Goal: Information Seeking & Learning: Understand process/instructions

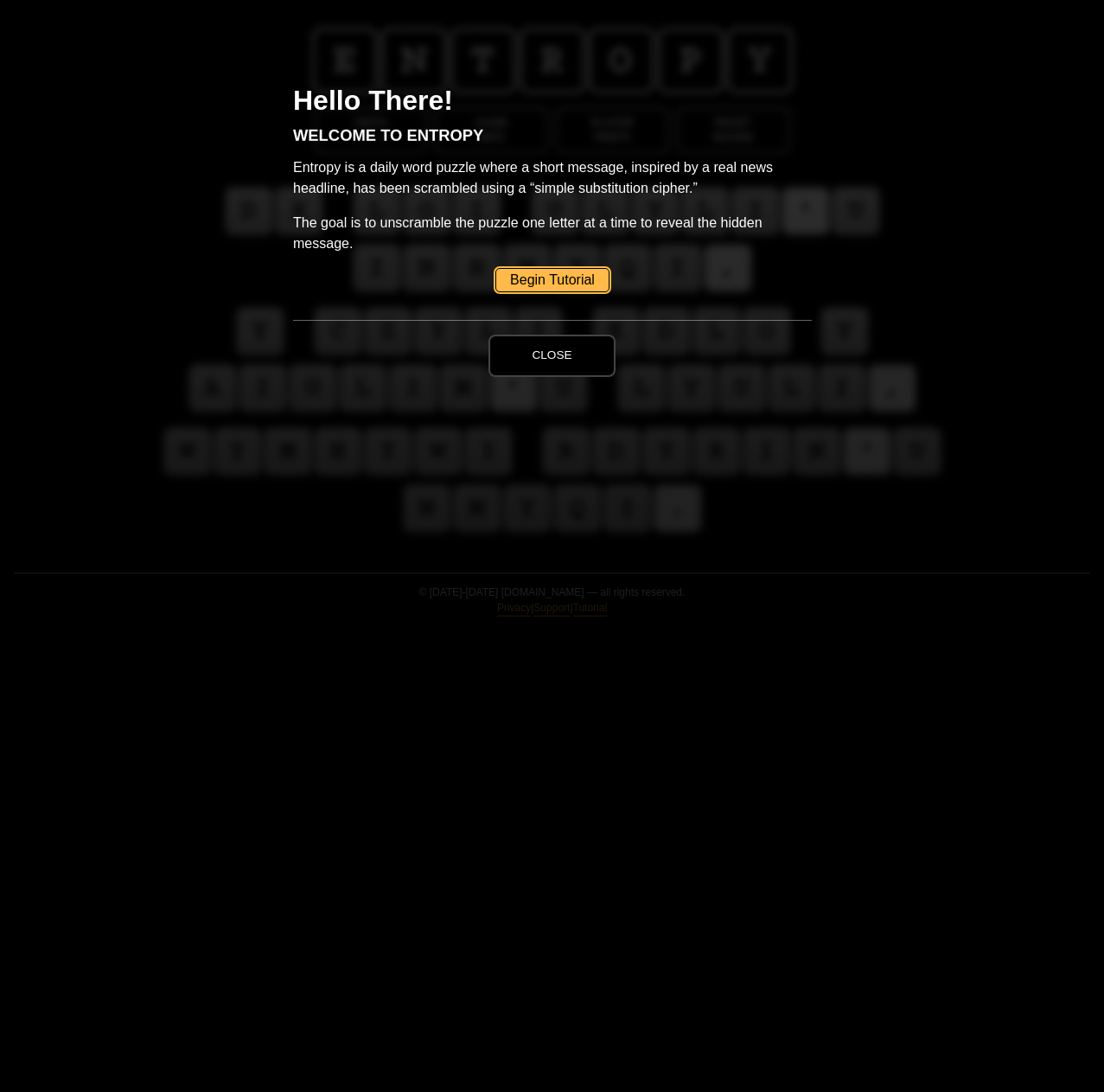
click at [537, 277] on link "Begin Tutorial" at bounding box center [552, 280] width 114 height 25
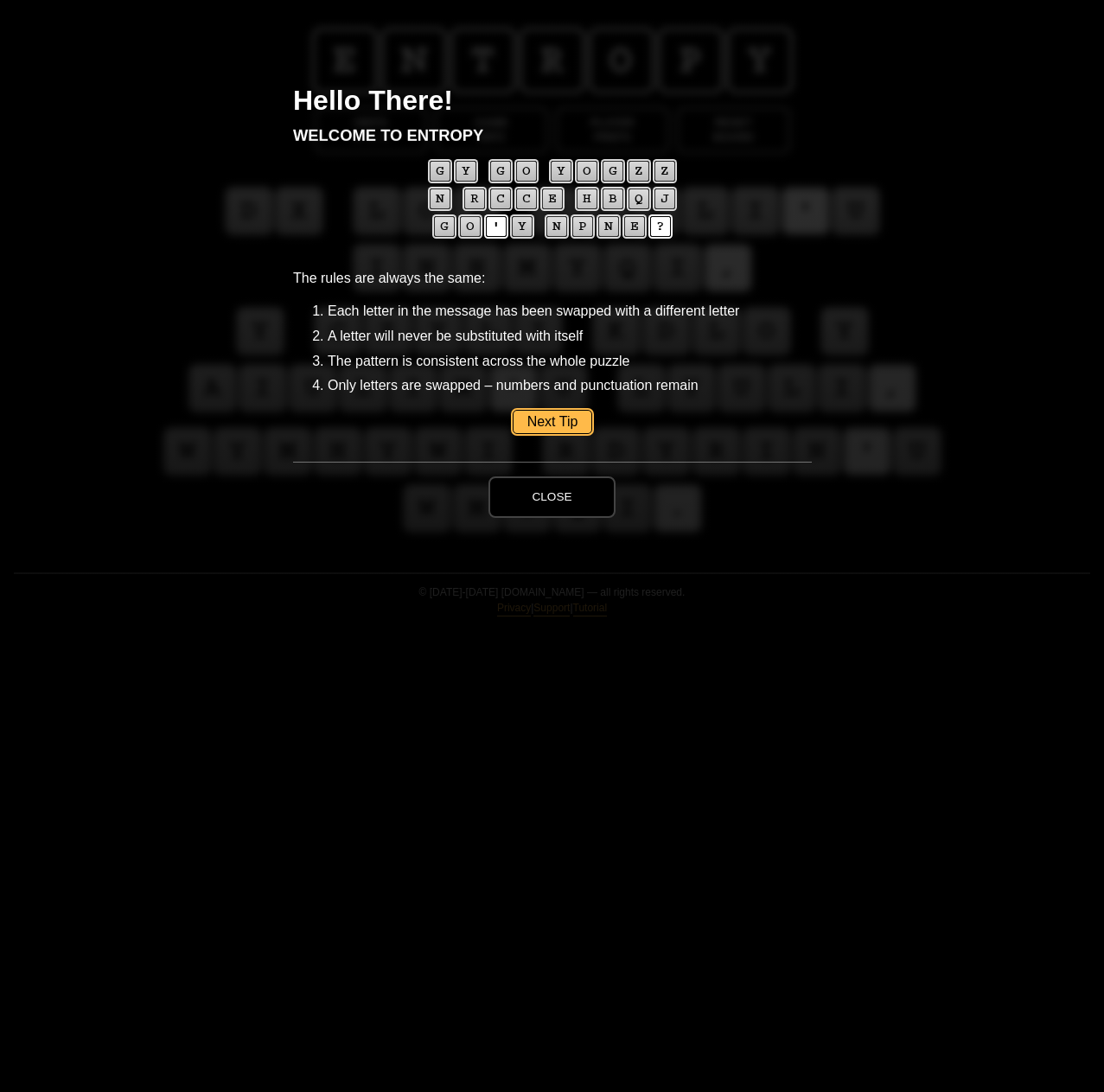
click at [547, 416] on link "Next Tip" at bounding box center [552, 422] width 80 height 25
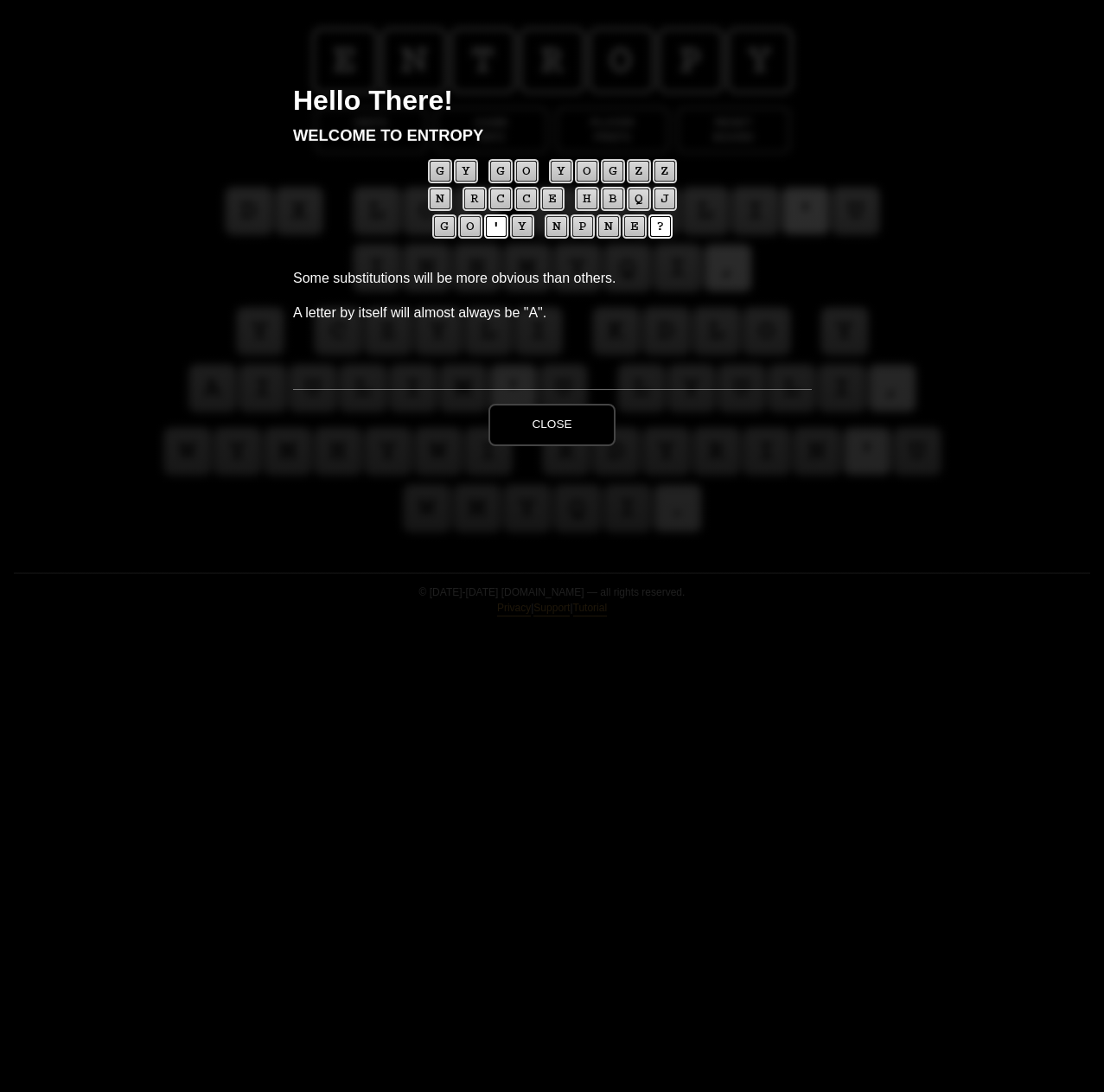
click at [553, 431] on button "Close" at bounding box center [551, 425] width 126 height 42
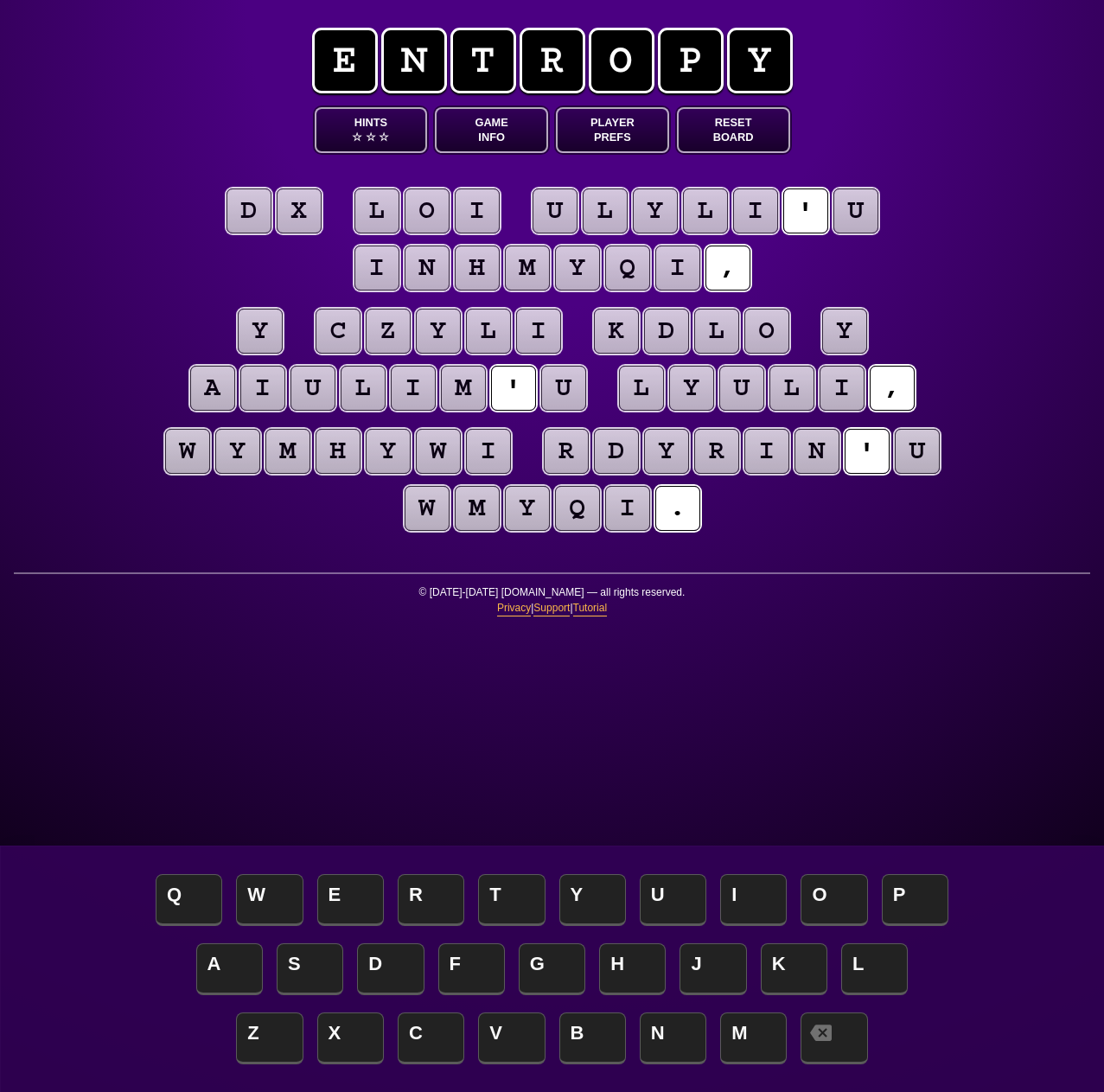
click at [257, 332] on puzzle-tile "y" at bounding box center [260, 331] width 45 height 45
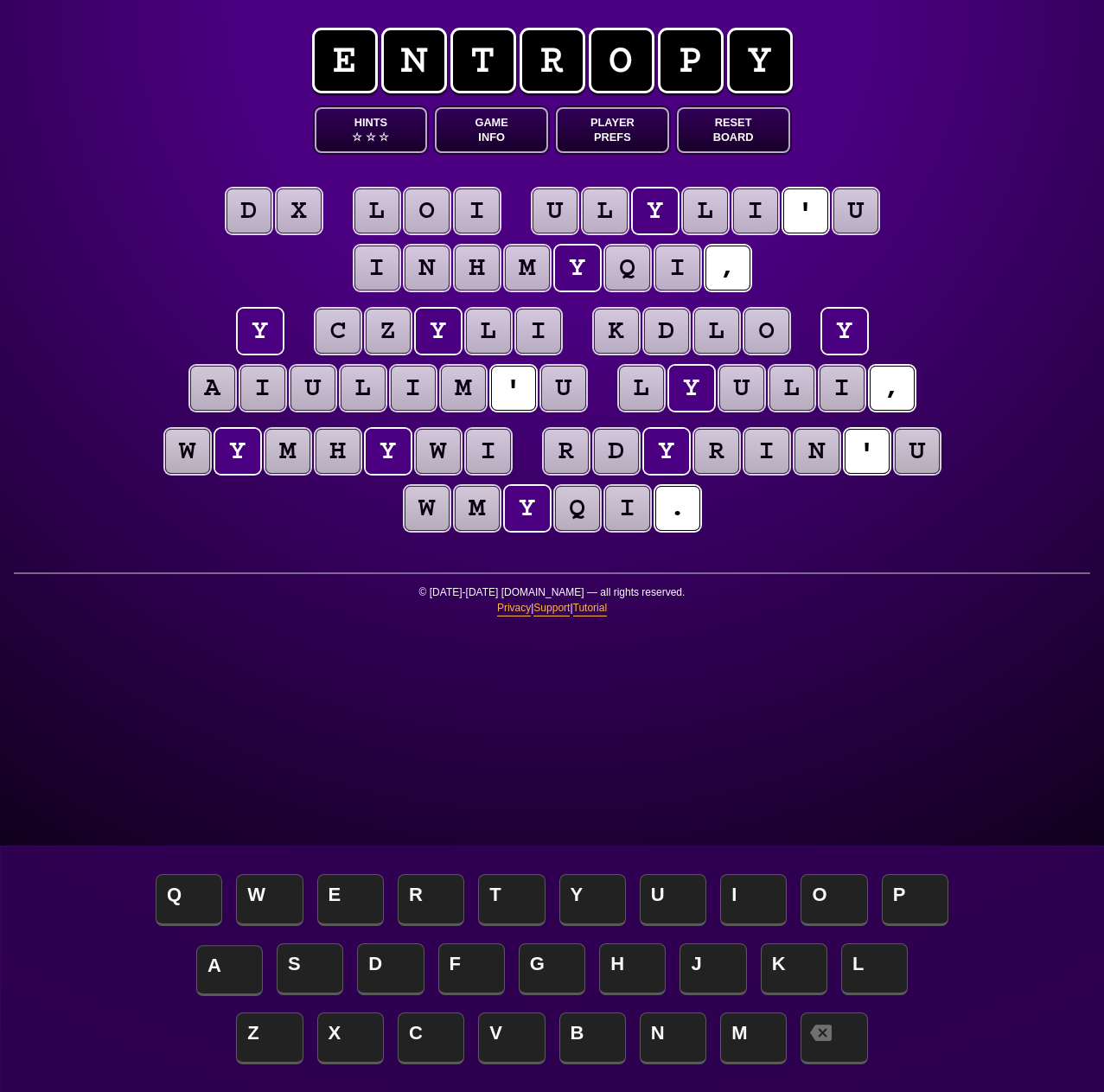
click at [216, 961] on span "A" at bounding box center [229, 971] width 66 height 51
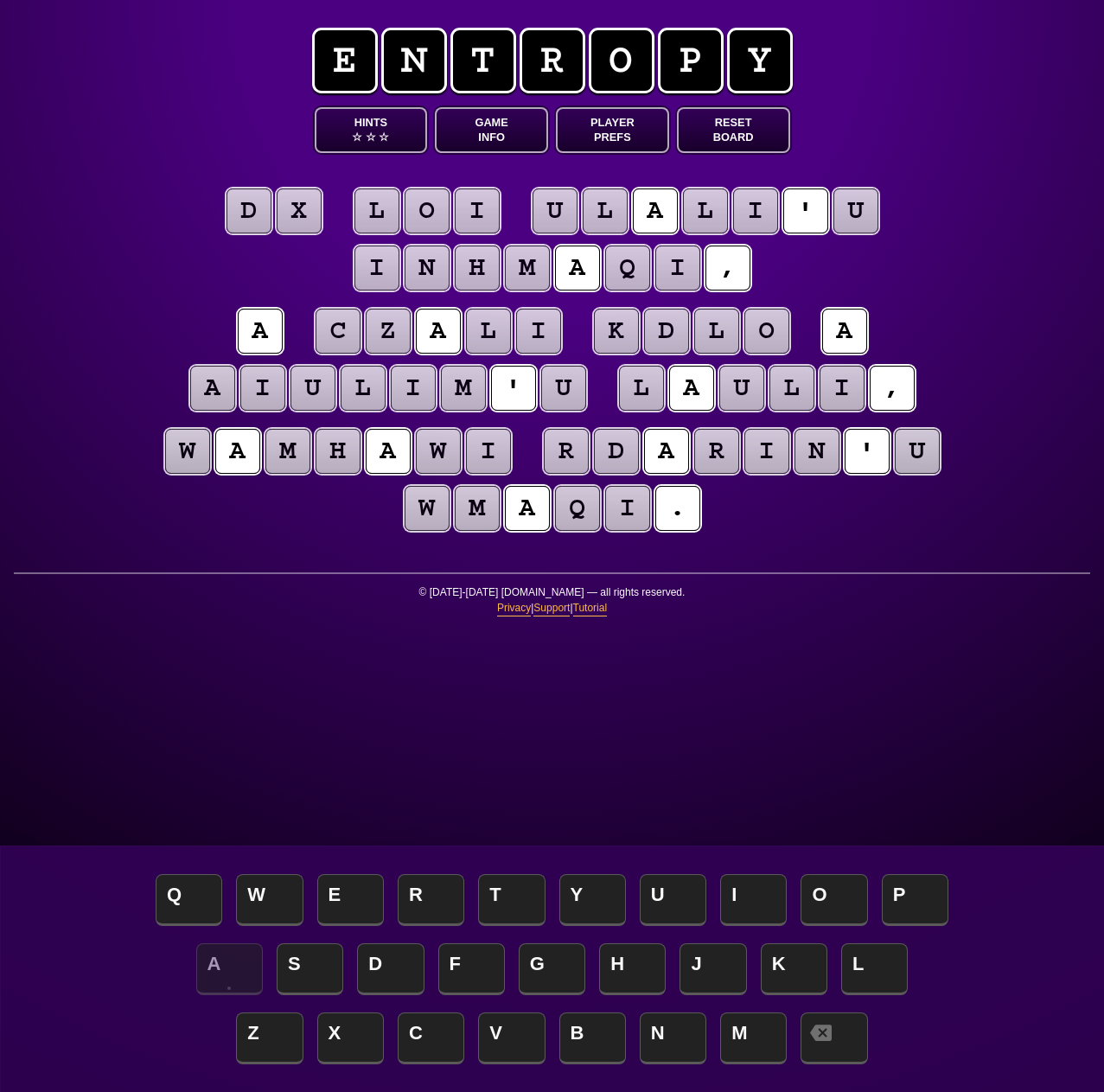
click at [377, 118] on button "Hints ☆ ☆ ☆" at bounding box center [372, 130] width 114 height 45
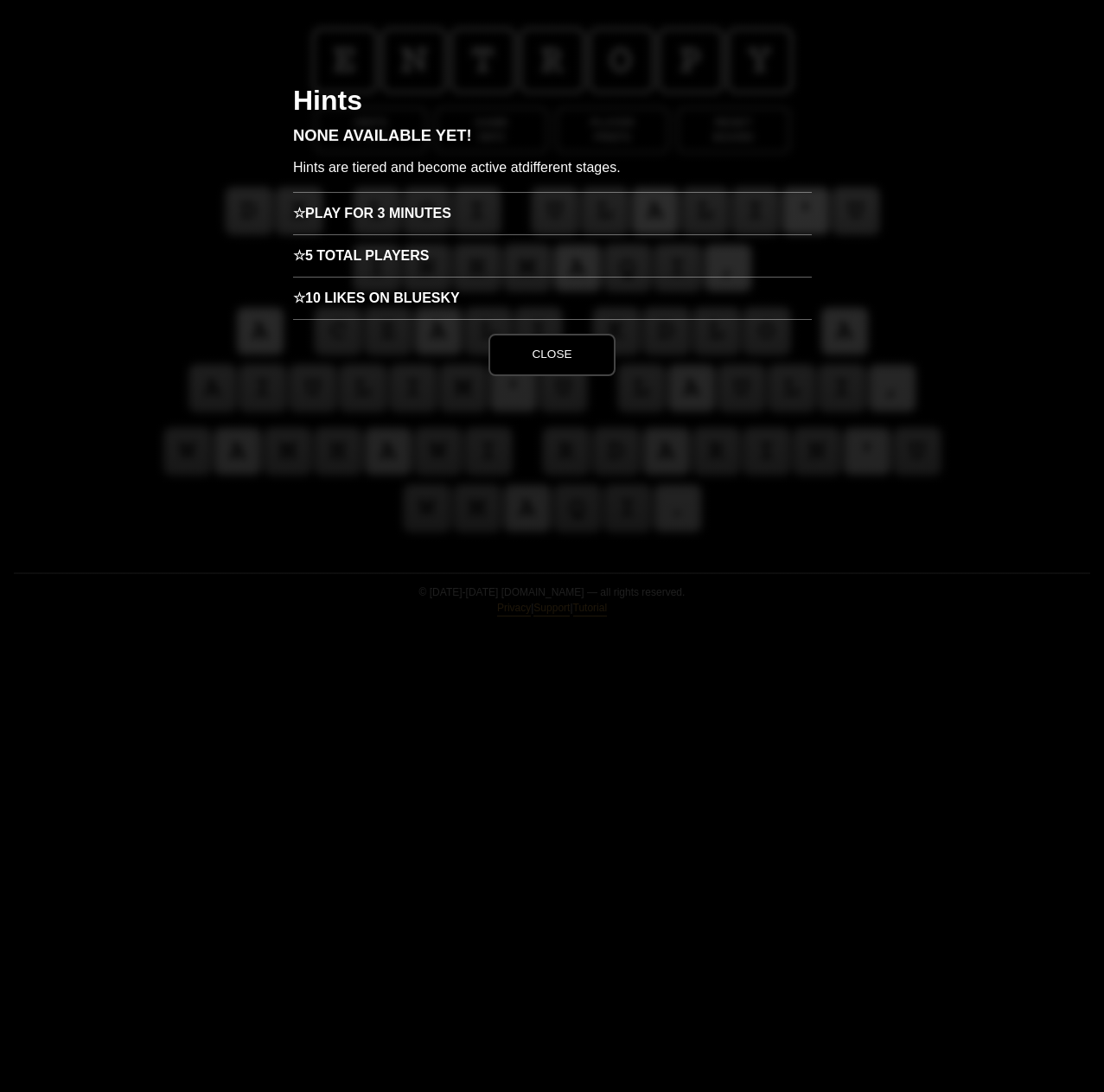
click at [548, 357] on button "Close" at bounding box center [551, 355] width 126 height 42
